Goal: Information Seeking & Learning: Stay updated

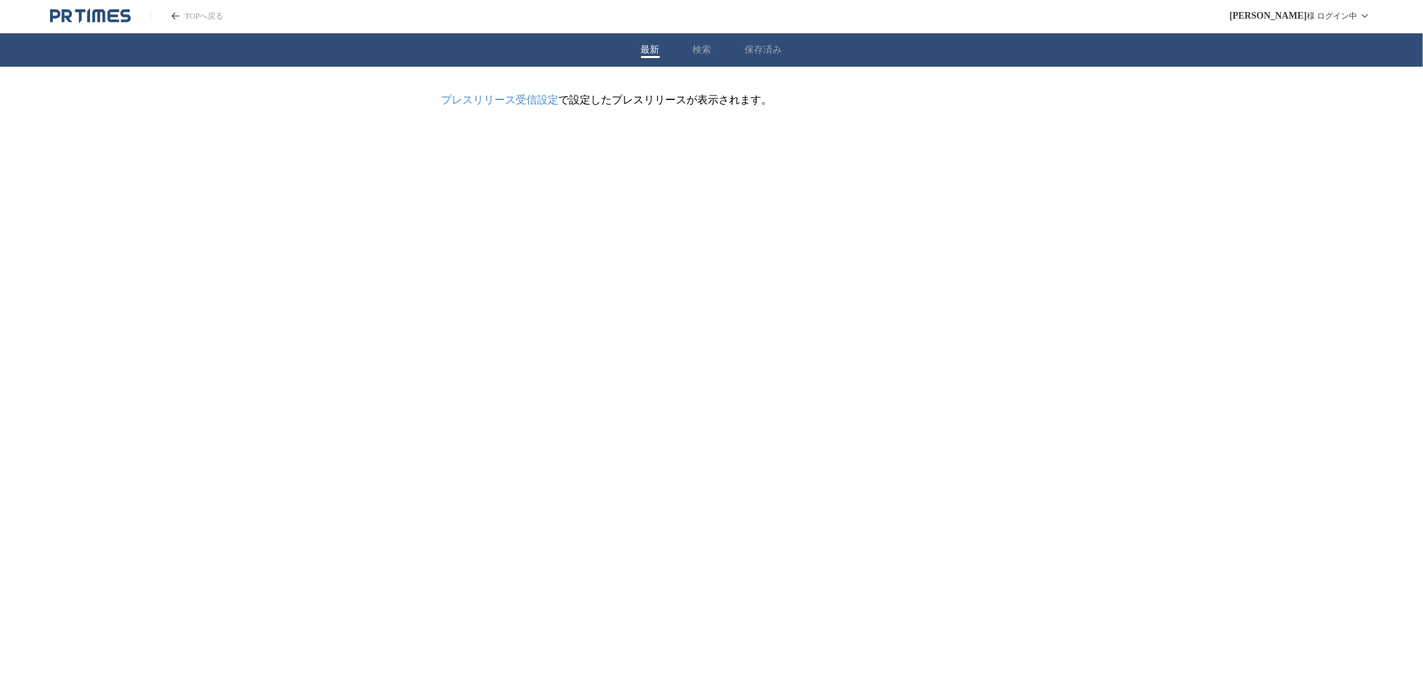
click at [711, 47] on button "検索" at bounding box center [702, 50] width 19 height 12
click at [586, 104] on input "プレスリリースおよび企業を検索する" at bounding box center [698, 107] width 500 height 15
paste input "YOKANKA"
click at [955, 94] on button "検索する" at bounding box center [968, 107] width 27 height 27
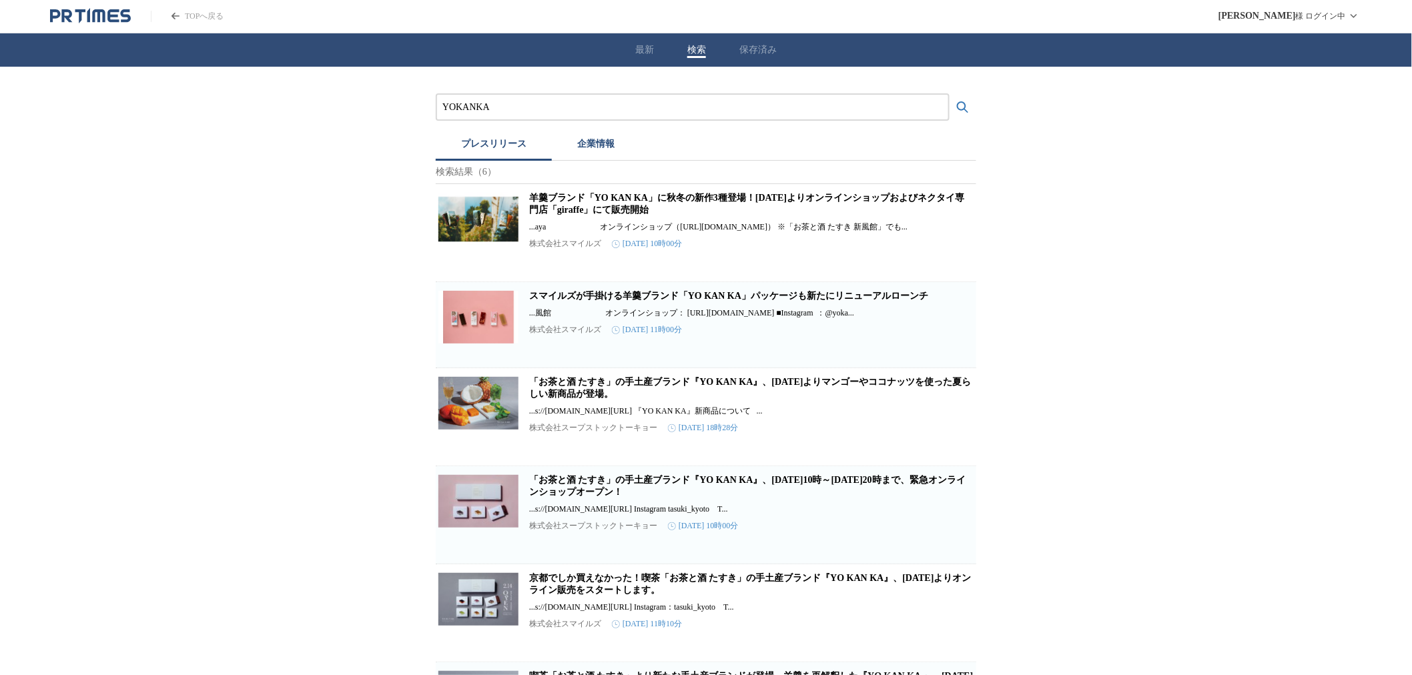
click at [486, 242] on img at bounding box center [478, 218] width 80 height 53
click at [558, 209] on link "羊羹ブランド「YO KAN KA」に秋冬の新作3種登場！[DATE]よりオンラインショップおよびネクタイ専門店「giraffe」にて販売開始" at bounding box center [746, 204] width 435 height 22
drag, startPoint x: 548, startPoint y: 95, endPoint x: 164, endPoint y: 101, distance: 384.4
click at [201, 101] on div "YOKANKA プレスリリース 企業情報 検索結果（[DEMOGRAPHIC_DATA] KAN KA」に秋冬の新作3種登場！[DATE]よりオンラインショッ…" at bounding box center [706, 414] width 1412 height 694
drag, startPoint x: 517, startPoint y: 117, endPoint x: 205, endPoint y: 114, distance: 312.3
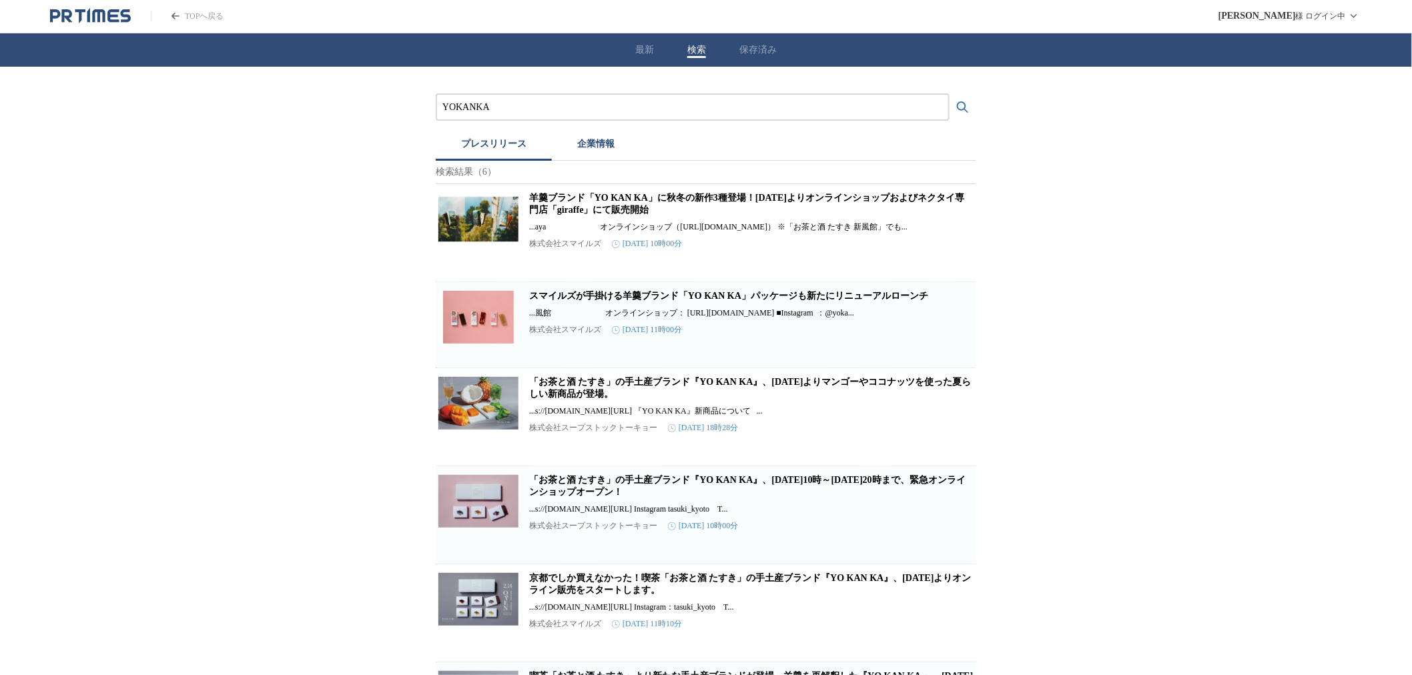
click at [312, 117] on div "YOKANKA プレスリリース 企業情報 検索結果（[DEMOGRAPHIC_DATA] KAN KA」に秋冬の新作3種登場！[DATE]よりオンラインショッ…" at bounding box center [706, 414] width 1412 height 694
paste input "セントラル・グループ"
click at [949, 94] on button "検索する" at bounding box center [962, 107] width 27 height 27
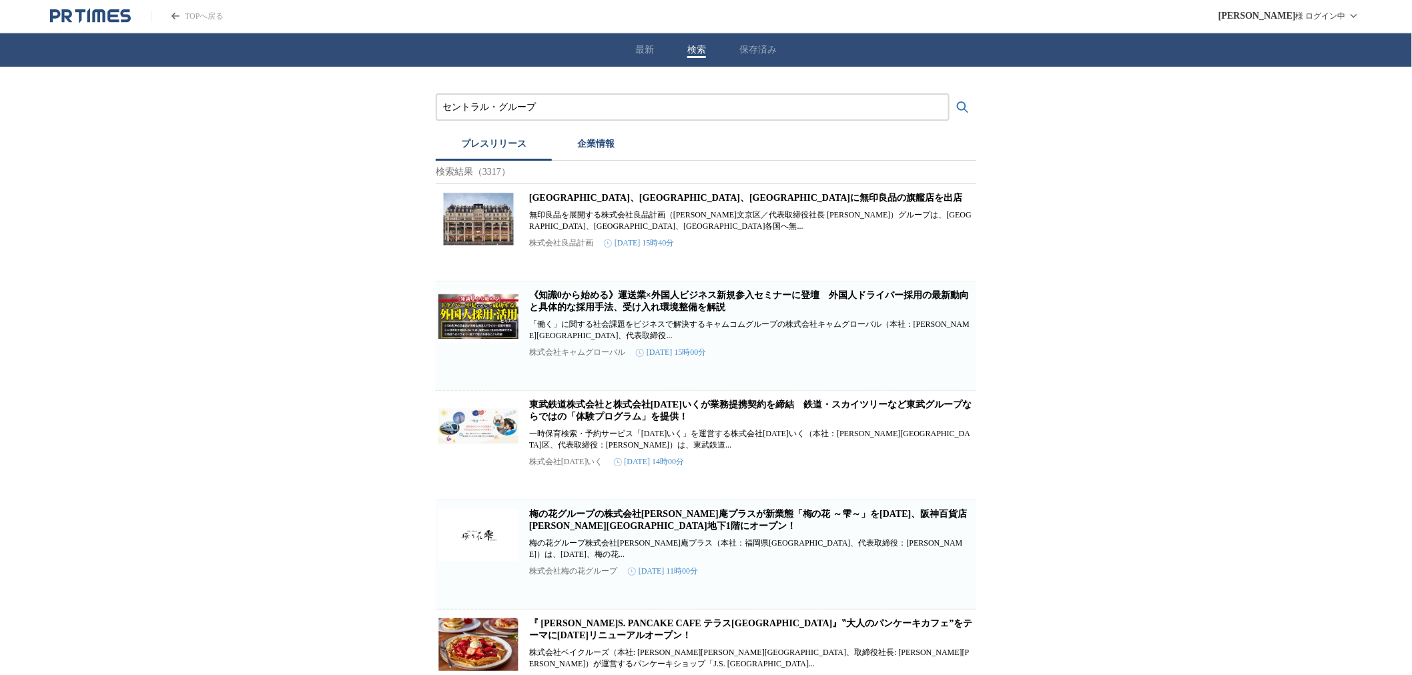
drag, startPoint x: 599, startPoint y: 105, endPoint x: 185, endPoint y: 105, distance: 413.0
paste input "東邦ガス"
click at [949, 94] on button "検索する" at bounding box center [962, 107] width 27 height 27
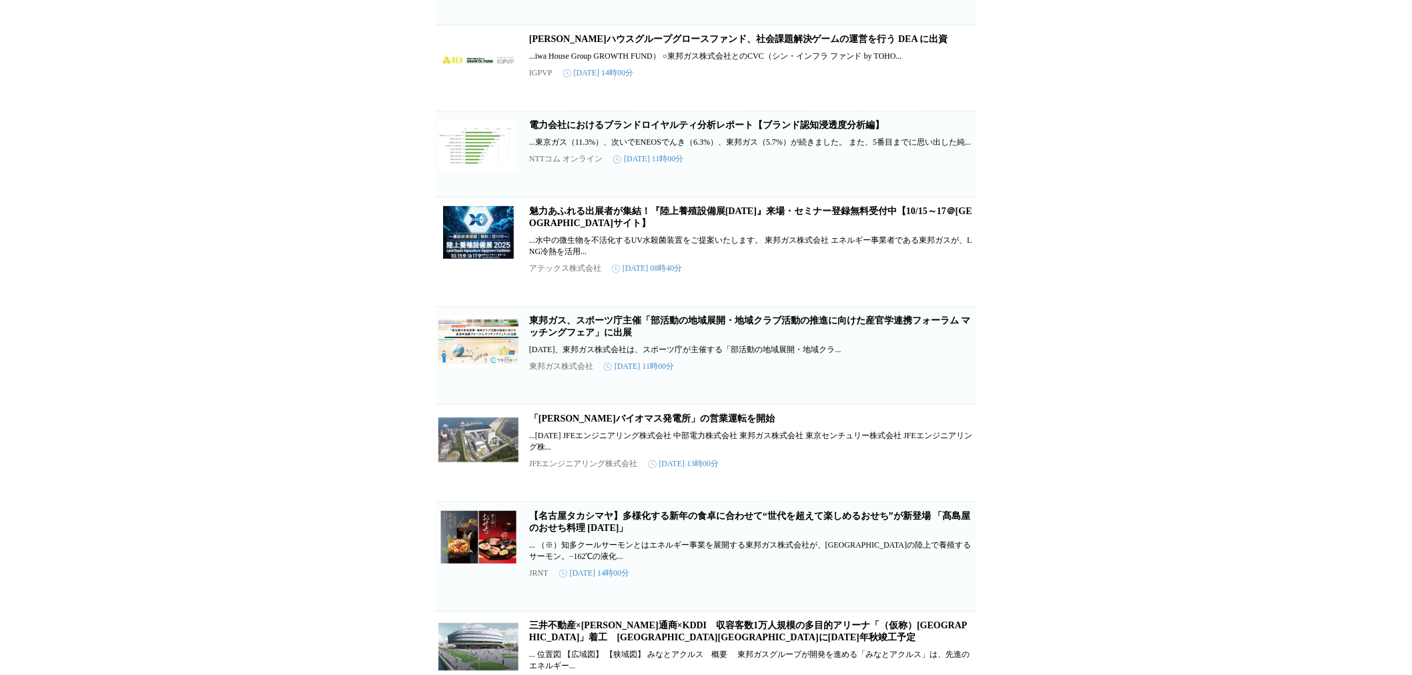
scroll to position [988, 0]
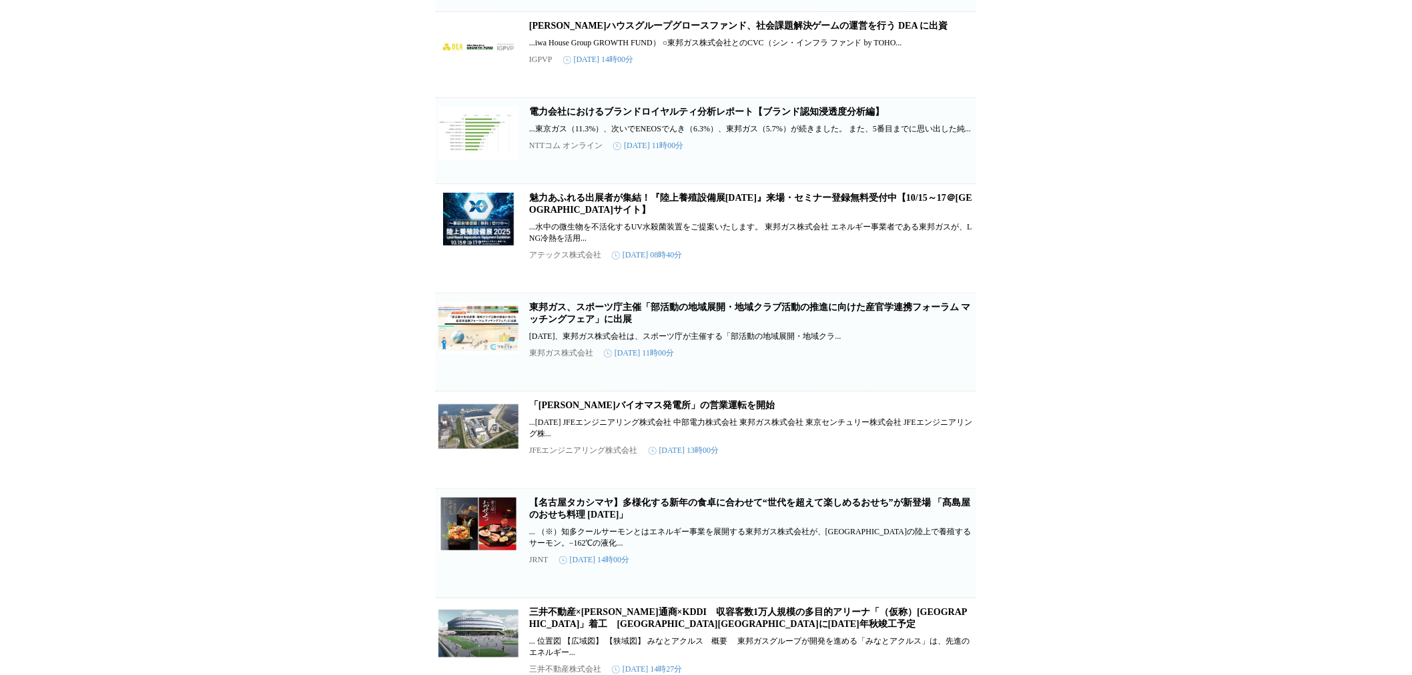
click at [541, 324] on link "東邦ガス、スポーツ庁主催「部活動の地域展開・地域クラブ活動の推進に向けた産官学連携フォーラム マッチングフェア」に出展" at bounding box center [750, 313] width 442 height 22
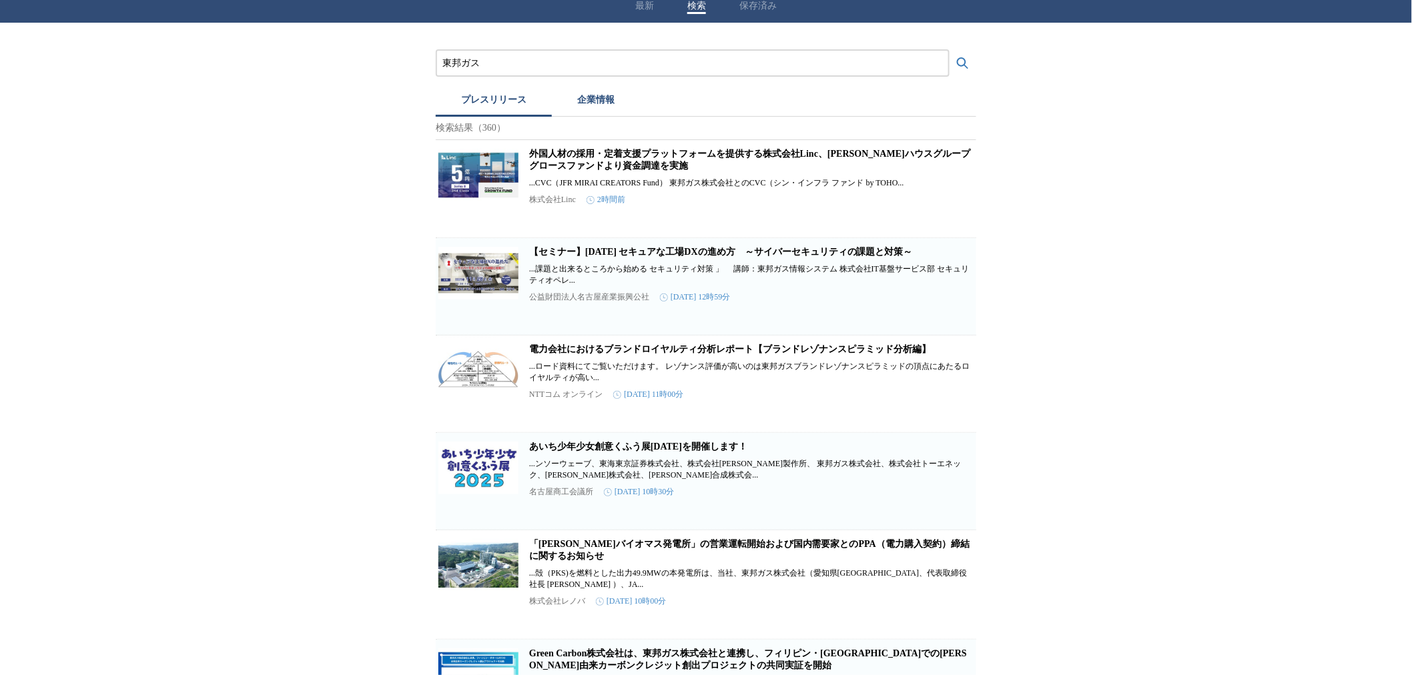
scroll to position [0, 0]
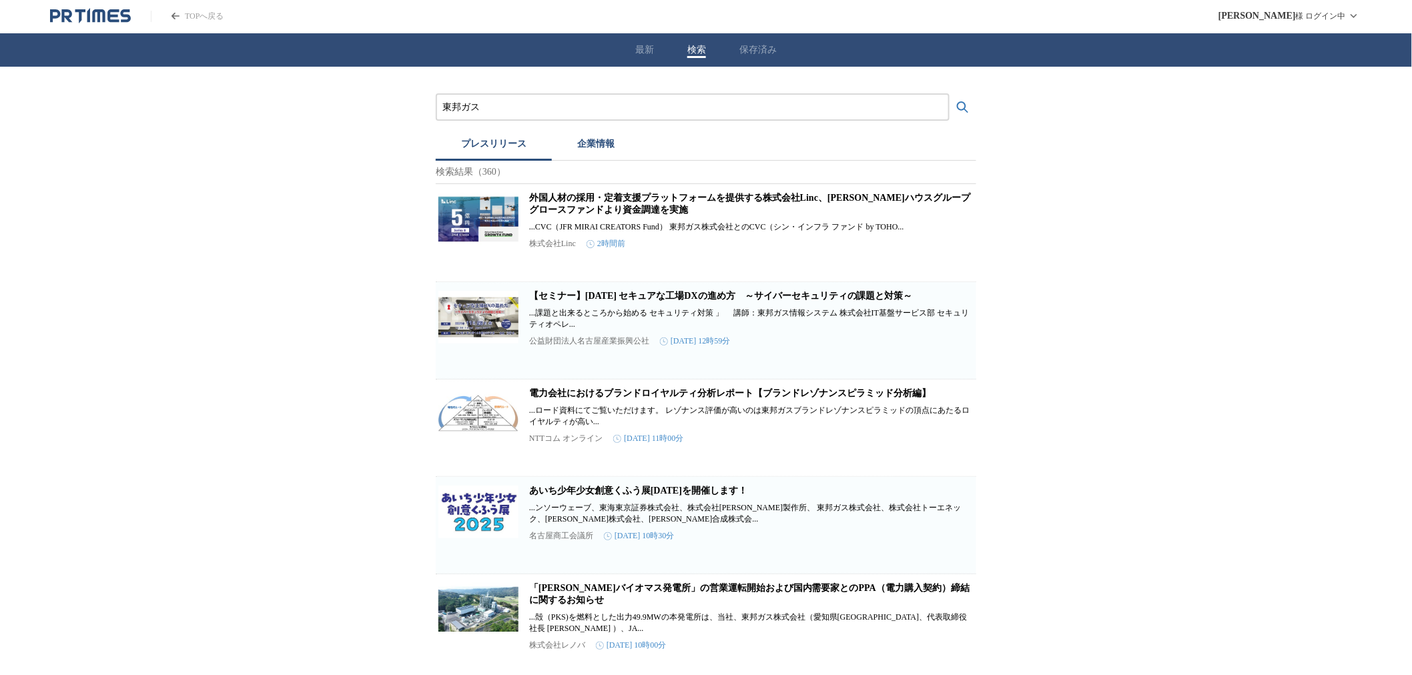
drag, startPoint x: 609, startPoint y: 109, endPoint x: 318, endPoint y: 109, distance: 290.9
paste input "ウオロク"
click at [949, 94] on button "検索する" at bounding box center [962, 107] width 27 height 27
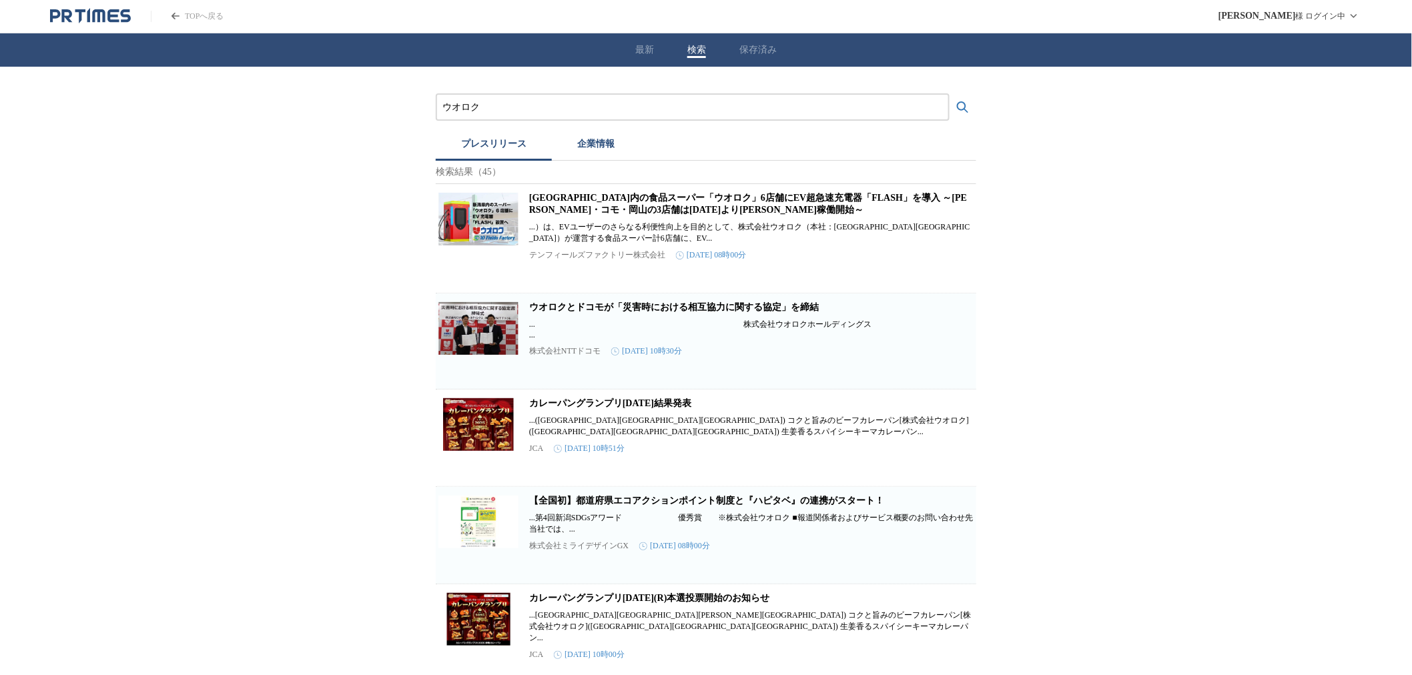
drag, startPoint x: 417, startPoint y: 109, endPoint x: 328, endPoint y: 111, distance: 89.4
paste input "リビュー"
type input "トリビュー"
click at [949, 94] on button "検索する" at bounding box center [962, 107] width 27 height 27
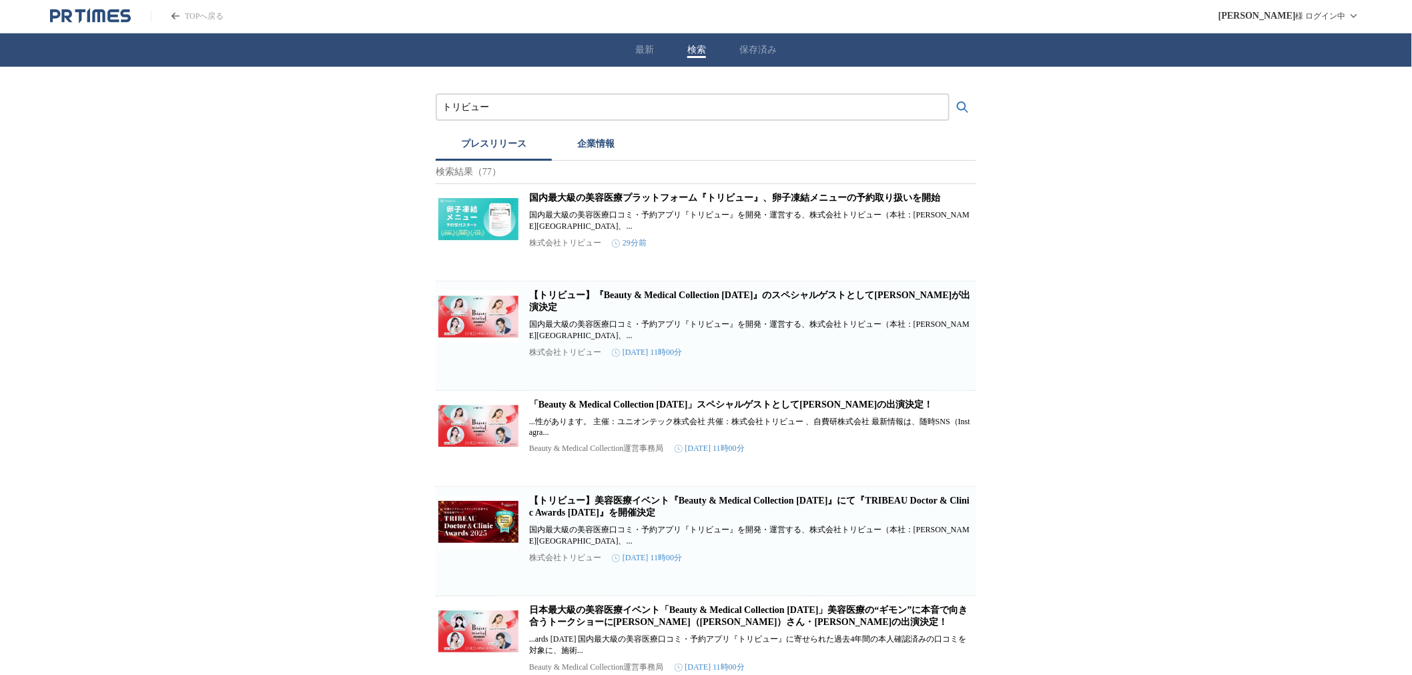
click at [570, 219] on p "国内最大級の美容医療口コミ・予約アプリ『トリビュー』を開発・運営する、株式会社トリビュー（本社：[PERSON_NAME][GEOGRAPHIC_DATA]、…" at bounding box center [751, 221] width 444 height 23
click at [492, 228] on img at bounding box center [478, 218] width 80 height 53
